Goal: Information Seeking & Learning: Check status

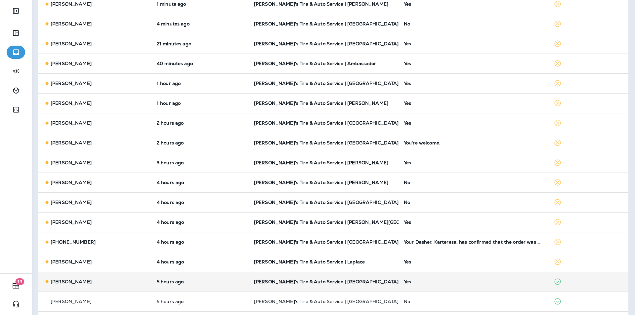
scroll to position [99, 0]
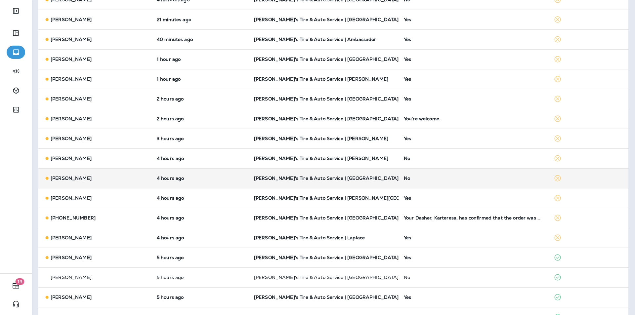
click at [463, 178] on div "No" at bounding box center [473, 178] width 139 height 5
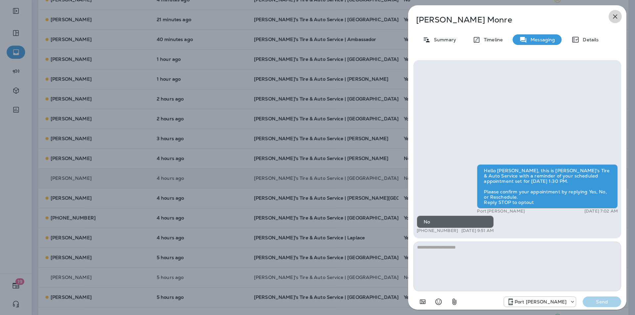
click at [616, 16] on icon "button" at bounding box center [615, 17] width 8 height 8
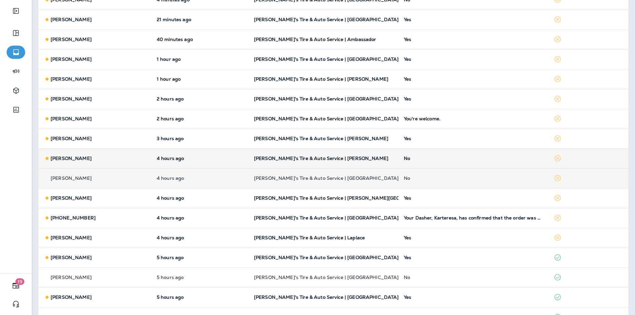
click at [471, 156] on div "No" at bounding box center [473, 158] width 139 height 5
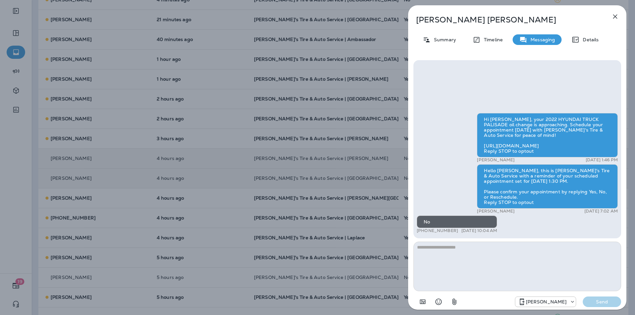
click at [617, 16] on icon "button" at bounding box center [615, 17] width 8 height 8
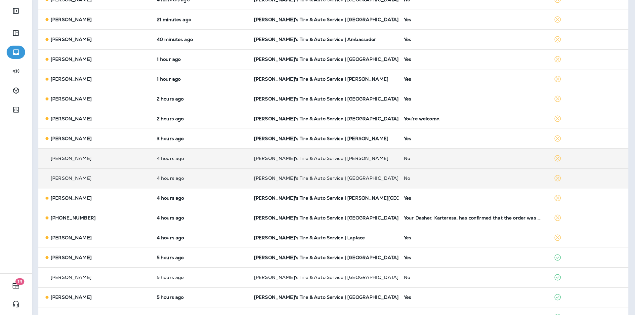
click at [485, 159] on div "No" at bounding box center [473, 158] width 139 height 5
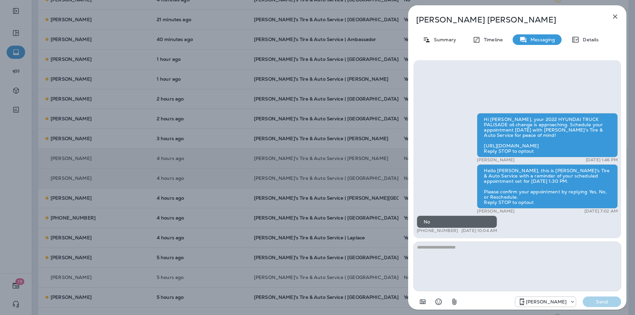
click at [616, 15] on icon "button" at bounding box center [615, 17] width 4 height 4
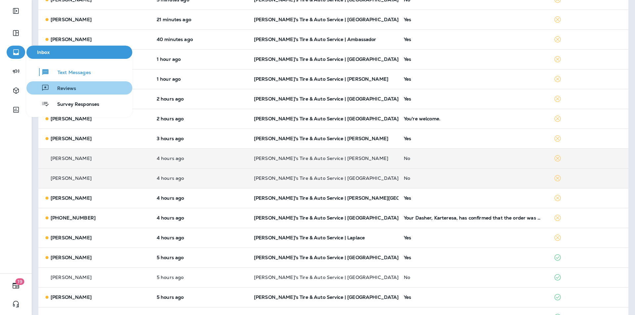
click at [57, 86] on span "Reviews" at bounding box center [62, 89] width 27 height 6
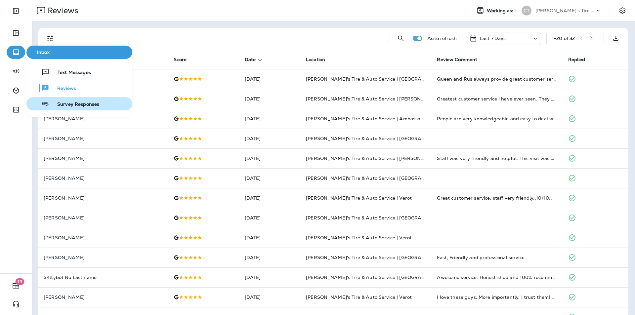
click at [63, 102] on span "Survey Responses" at bounding box center [74, 105] width 50 height 6
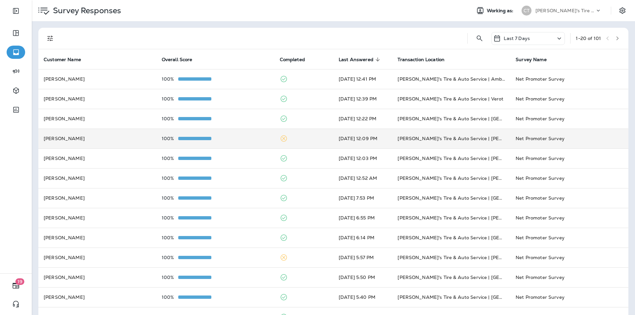
click at [297, 139] on td at bounding box center [304, 139] width 59 height 20
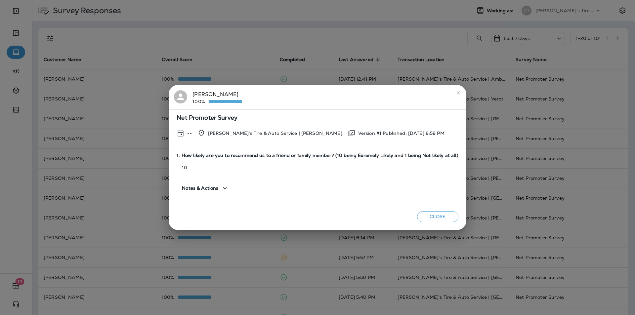
click at [457, 93] on icon "close" at bounding box center [458, 92] width 3 height 3
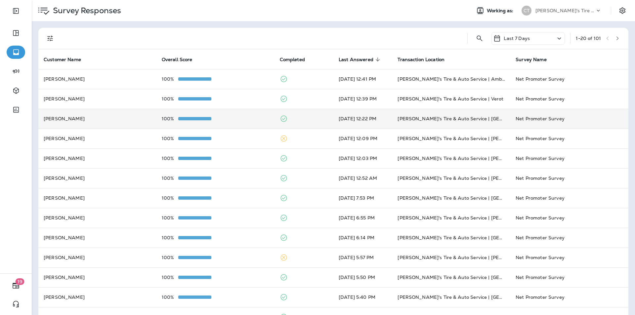
click at [306, 118] on td at bounding box center [304, 119] width 59 height 20
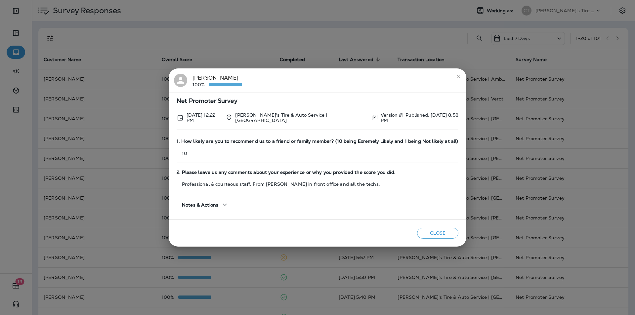
click at [458, 76] on icon "close" at bounding box center [458, 76] width 5 height 5
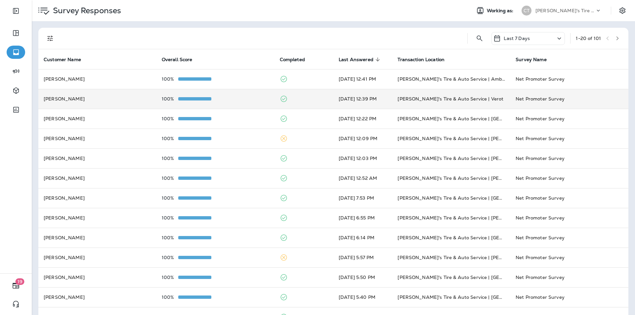
click at [303, 98] on td at bounding box center [304, 99] width 59 height 20
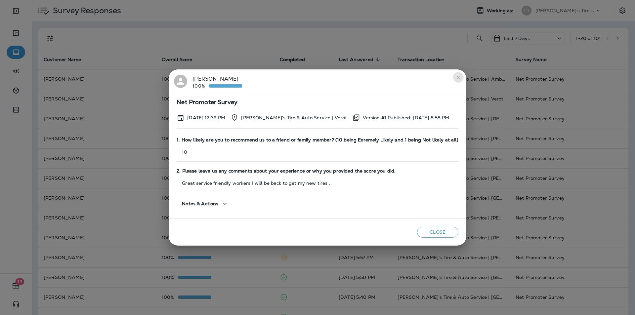
click at [456, 78] on icon "close" at bounding box center [458, 77] width 5 height 5
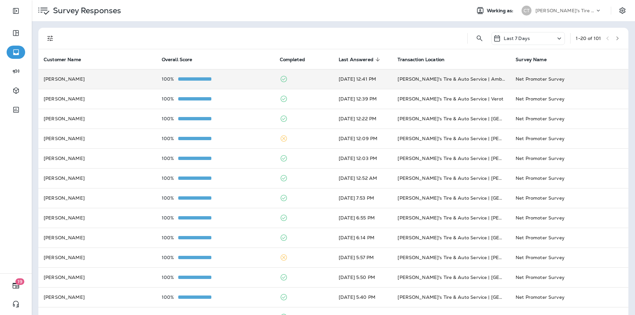
click at [245, 77] on div "100%" at bounding box center [216, 78] width 108 height 5
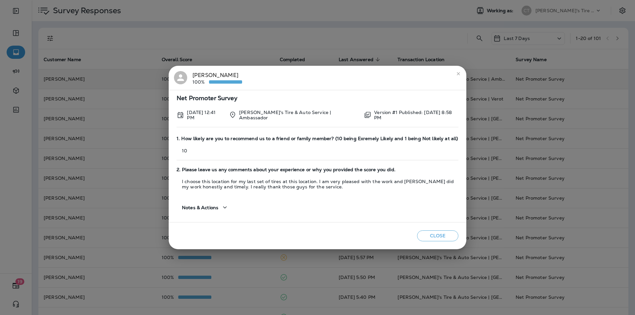
click at [457, 71] on icon "close" at bounding box center [458, 73] width 5 height 5
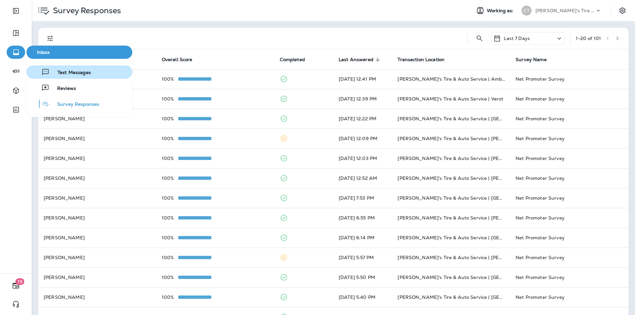
click at [64, 74] on span "Text Messages" at bounding box center [70, 73] width 41 height 6
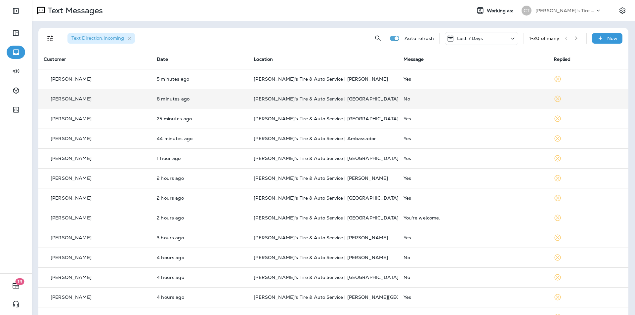
click at [463, 97] on div "No" at bounding box center [473, 98] width 139 height 5
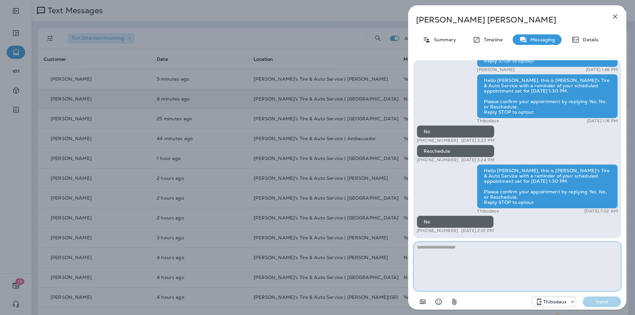
click at [429, 248] on textarea at bounding box center [518, 267] width 208 height 50
paste textarea "**********"
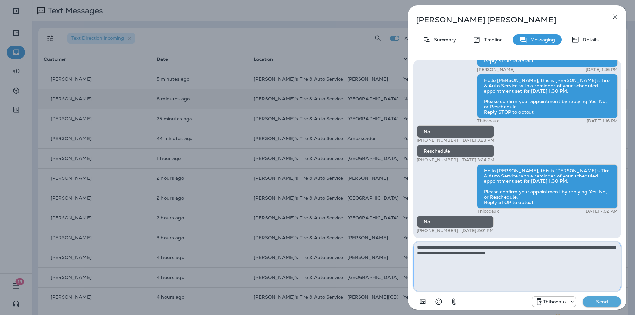
type textarea "**********"
click at [609, 300] on p "Send" at bounding box center [602, 302] width 28 height 6
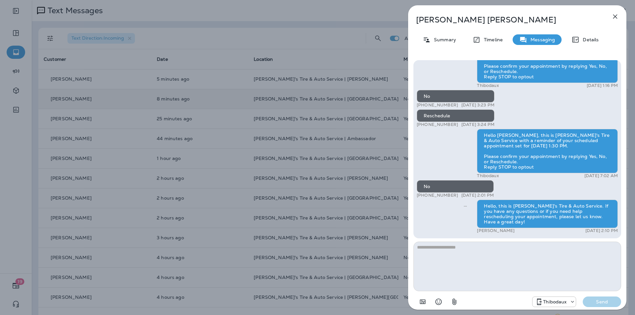
click at [616, 17] on icon "button" at bounding box center [615, 17] width 8 height 8
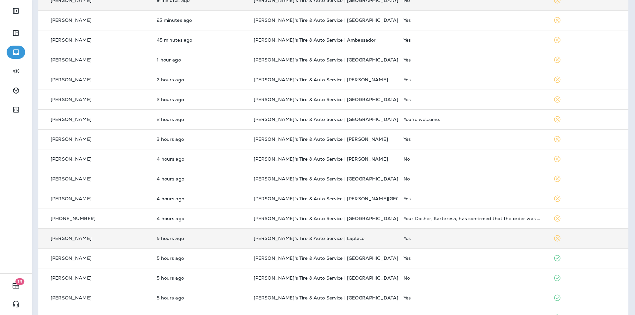
scroll to position [99, 0]
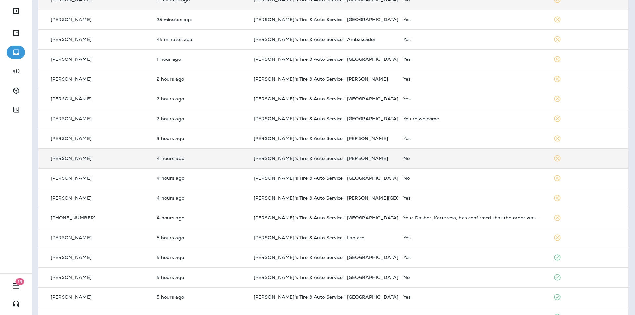
click at [461, 159] on div "No" at bounding box center [473, 158] width 139 height 5
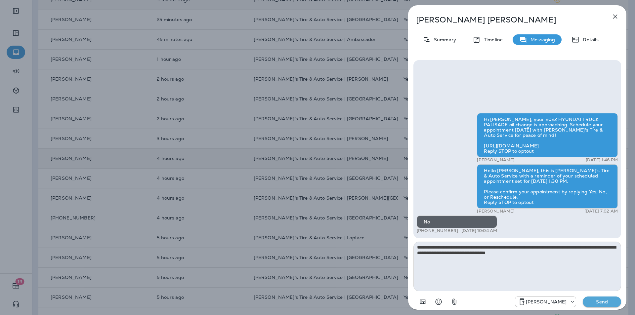
type textarea "**********"
click at [601, 301] on p "Send" at bounding box center [602, 302] width 28 height 6
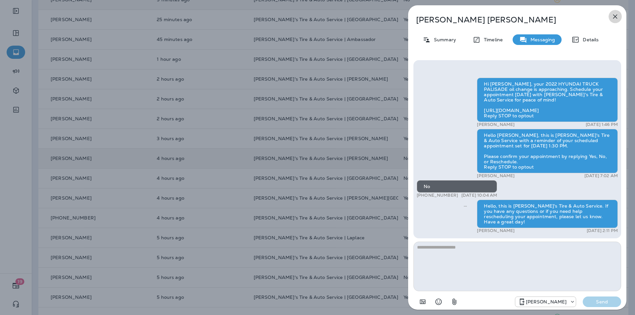
click at [615, 13] on icon "button" at bounding box center [615, 17] width 8 height 8
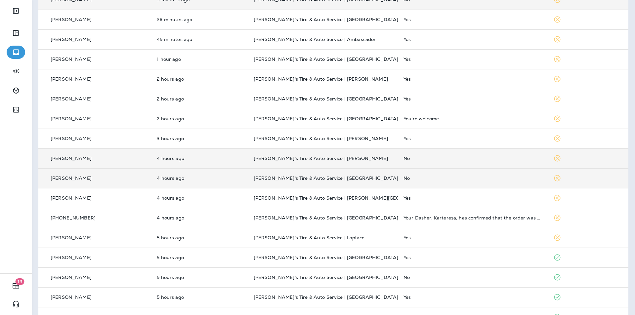
click at [467, 180] on div "No" at bounding box center [473, 178] width 139 height 5
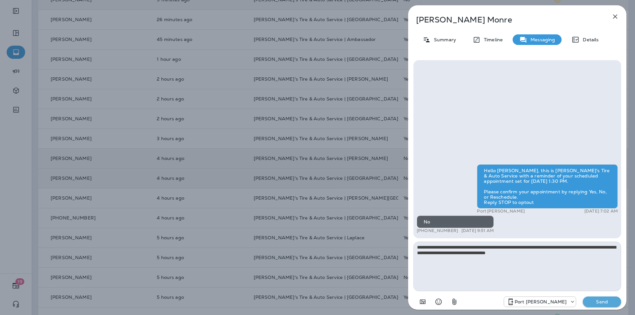
type textarea "**********"
click at [610, 301] on p "Send" at bounding box center [602, 302] width 28 height 6
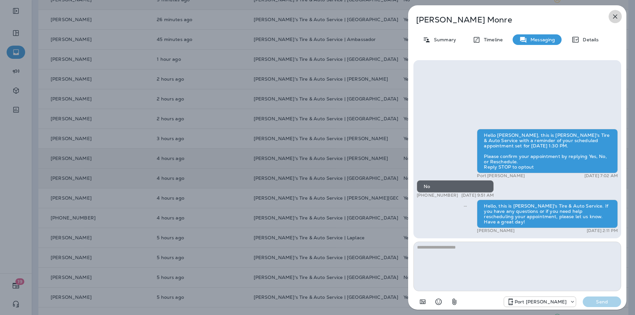
click at [616, 18] on icon "button" at bounding box center [615, 17] width 8 height 8
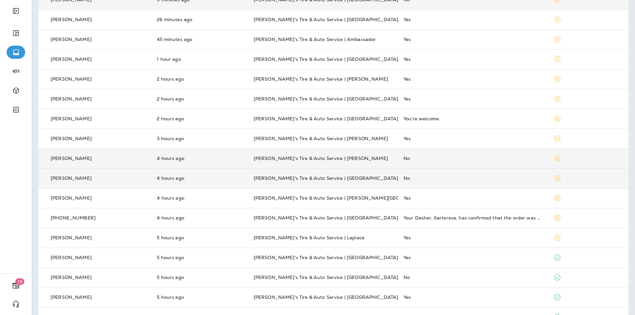
click at [367, 179] on p "[PERSON_NAME]'s Tire & Auto Service | [GEOGRAPHIC_DATA][PERSON_NAME]" at bounding box center [323, 178] width 139 height 5
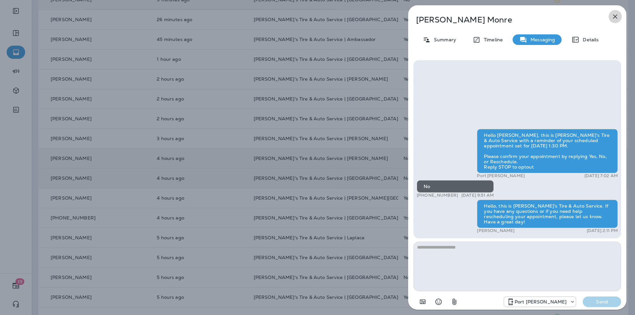
click at [616, 16] on icon "button" at bounding box center [615, 17] width 4 height 4
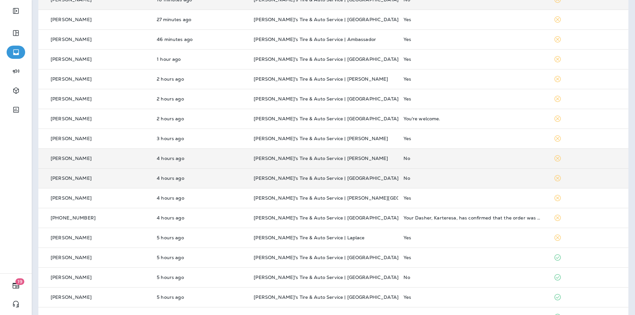
click at [456, 158] on div "No" at bounding box center [473, 158] width 139 height 5
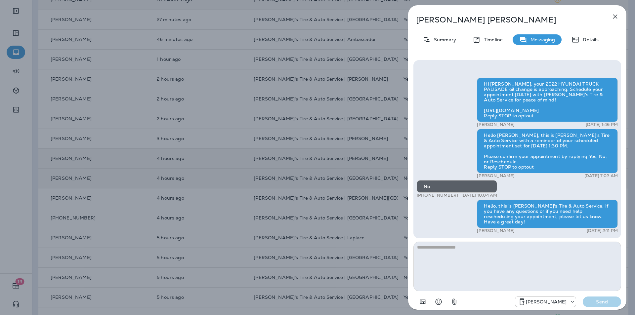
click at [614, 16] on icon "button" at bounding box center [615, 17] width 4 height 4
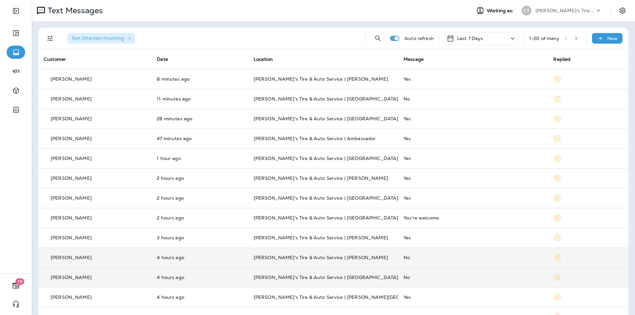
click at [455, 96] on td "No" at bounding box center [473, 99] width 150 height 20
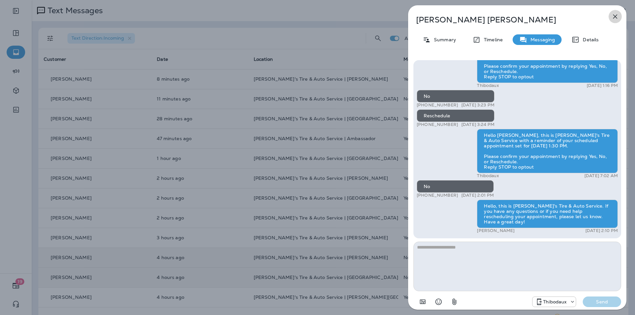
click at [616, 14] on icon "button" at bounding box center [615, 17] width 8 height 8
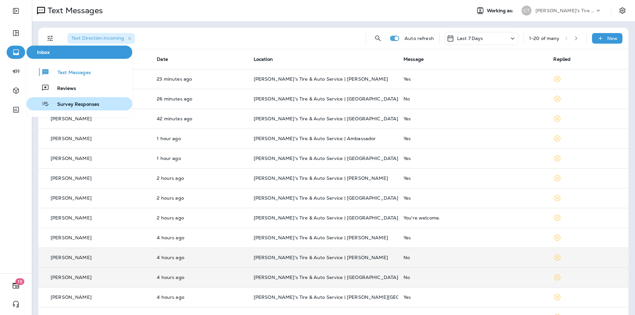
click at [67, 105] on span "Survey Responses" at bounding box center [74, 105] width 50 height 6
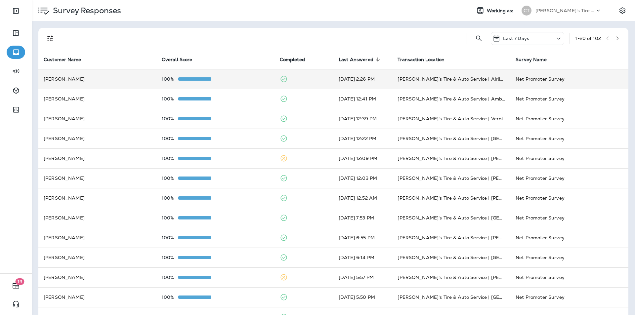
click at [231, 79] on div "100%" at bounding box center [216, 78] width 108 height 5
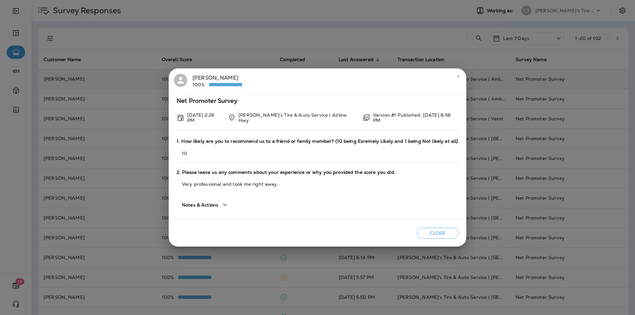
click at [459, 76] on icon "close" at bounding box center [458, 76] width 3 height 3
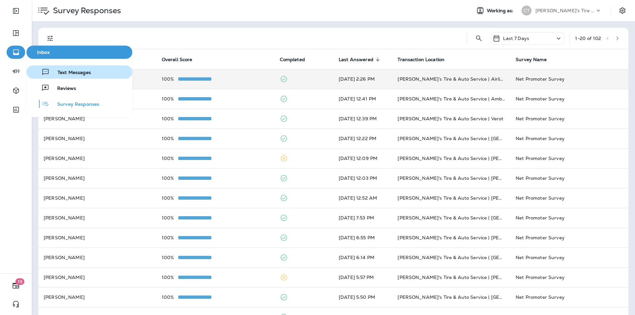
click at [75, 73] on span "Text Messages" at bounding box center [70, 73] width 41 height 6
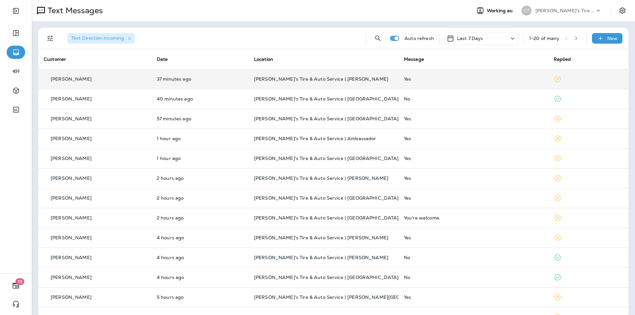
click at [220, 83] on td "37 minutes ago" at bounding box center [200, 79] width 97 height 20
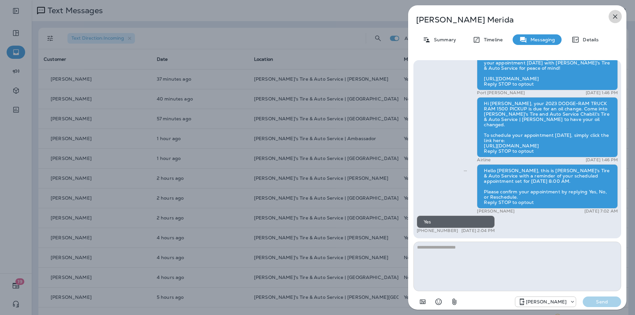
click at [618, 16] on icon "button" at bounding box center [615, 17] width 8 height 8
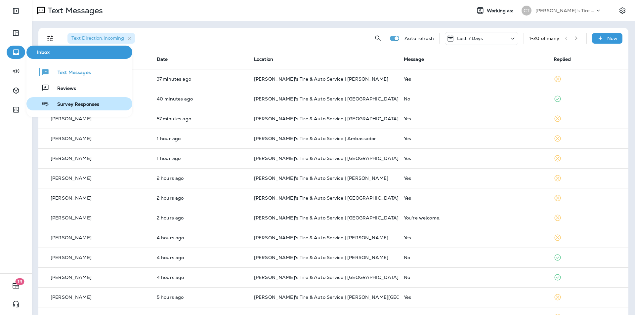
click at [74, 102] on span "Survey Responses" at bounding box center [74, 105] width 50 height 6
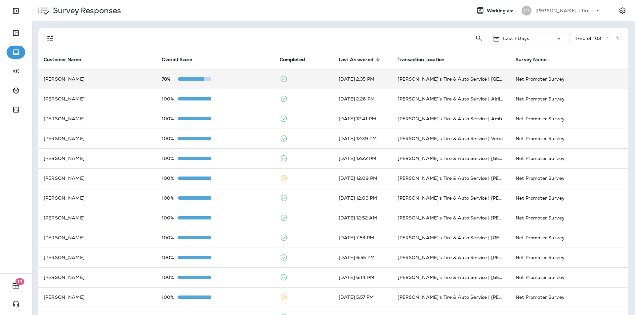
click at [239, 77] on div "78%" at bounding box center [216, 78] width 108 height 5
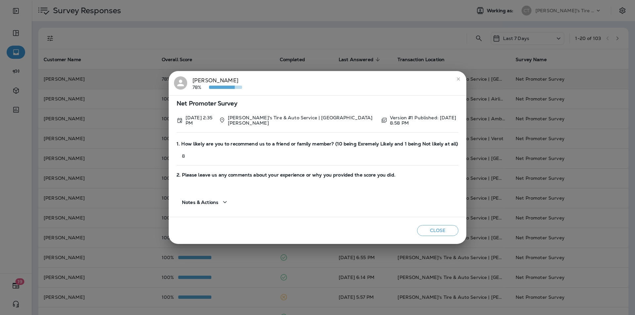
click at [456, 78] on icon "close" at bounding box center [458, 78] width 5 height 5
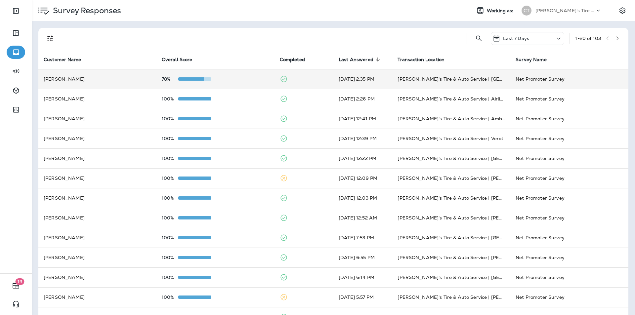
click at [237, 77] on div "78%" at bounding box center [216, 78] width 108 height 5
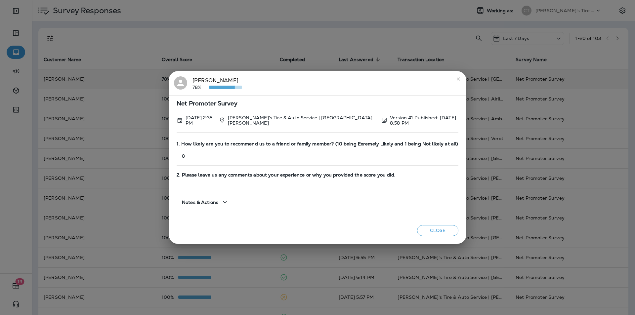
drag, startPoint x: 456, startPoint y: 79, endPoint x: 445, endPoint y: 79, distance: 11.3
click at [457, 79] on icon "close" at bounding box center [458, 78] width 3 height 3
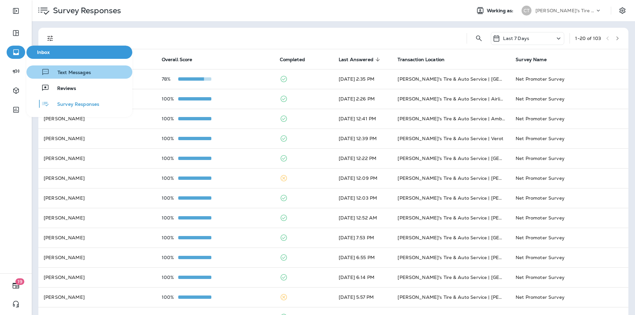
click at [64, 72] on span "Text Messages" at bounding box center [70, 73] width 41 height 6
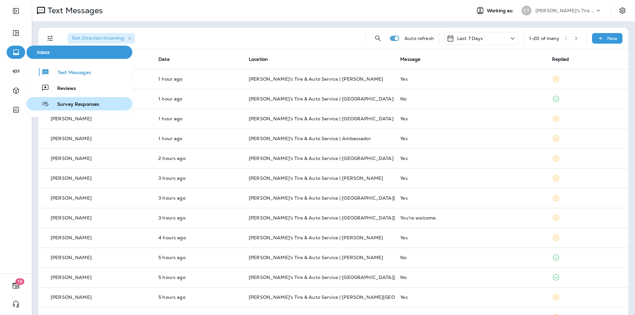
click at [72, 106] on span "Survey Responses" at bounding box center [74, 105] width 50 height 6
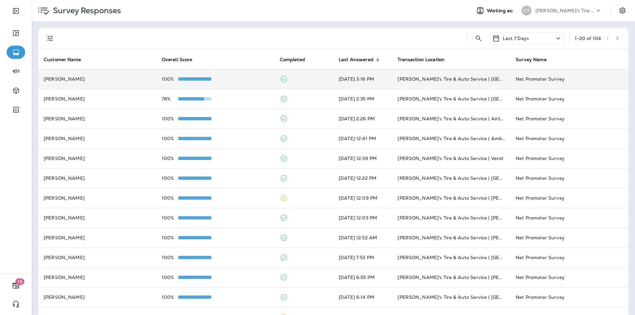
click at [230, 79] on div "100%" at bounding box center [216, 78] width 108 height 5
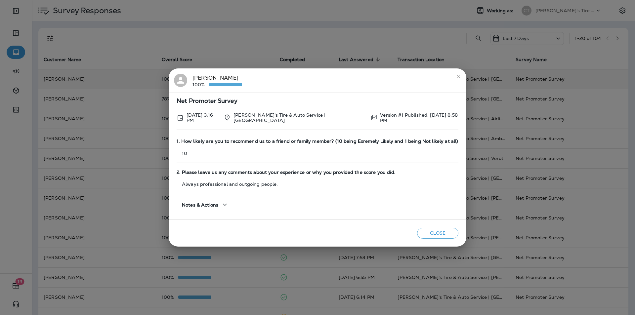
click at [457, 77] on icon "close" at bounding box center [458, 76] width 3 height 3
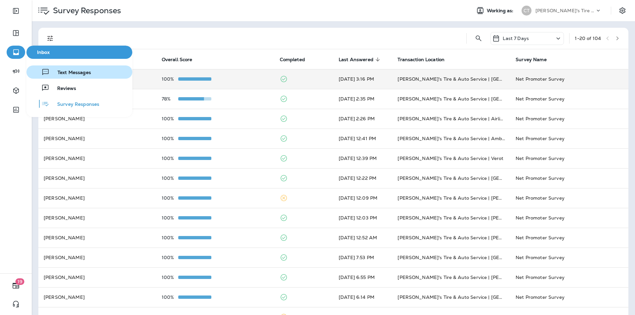
click at [63, 71] on span "Text Messages" at bounding box center [70, 73] width 41 height 6
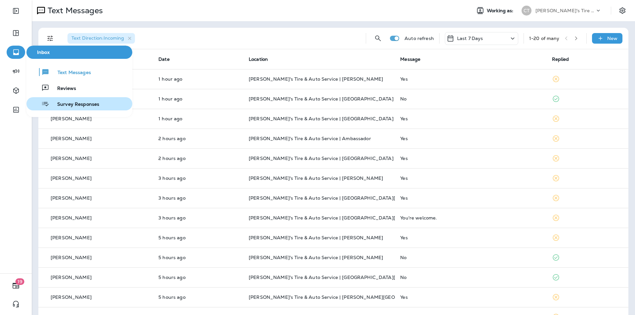
click at [74, 104] on span "Survey Responses" at bounding box center [74, 105] width 50 height 6
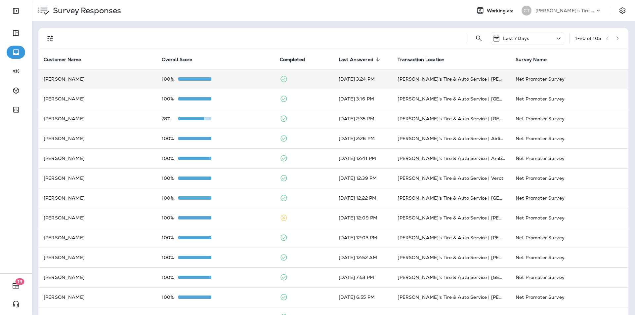
click at [227, 74] on td "100%" at bounding box center [216, 79] width 118 height 20
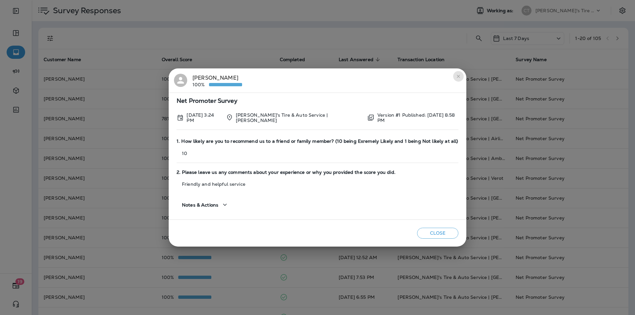
drag, startPoint x: 454, startPoint y: 77, endPoint x: 293, endPoint y: 64, distance: 162.0
click at [457, 77] on icon "close" at bounding box center [458, 76] width 3 height 3
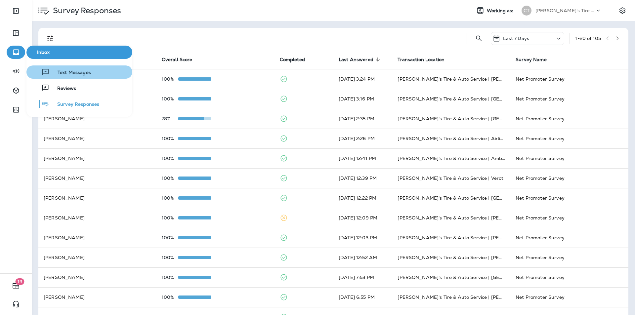
click at [63, 73] on span "Text Messages" at bounding box center [70, 73] width 41 height 6
